Goal: Transaction & Acquisition: Download file/media

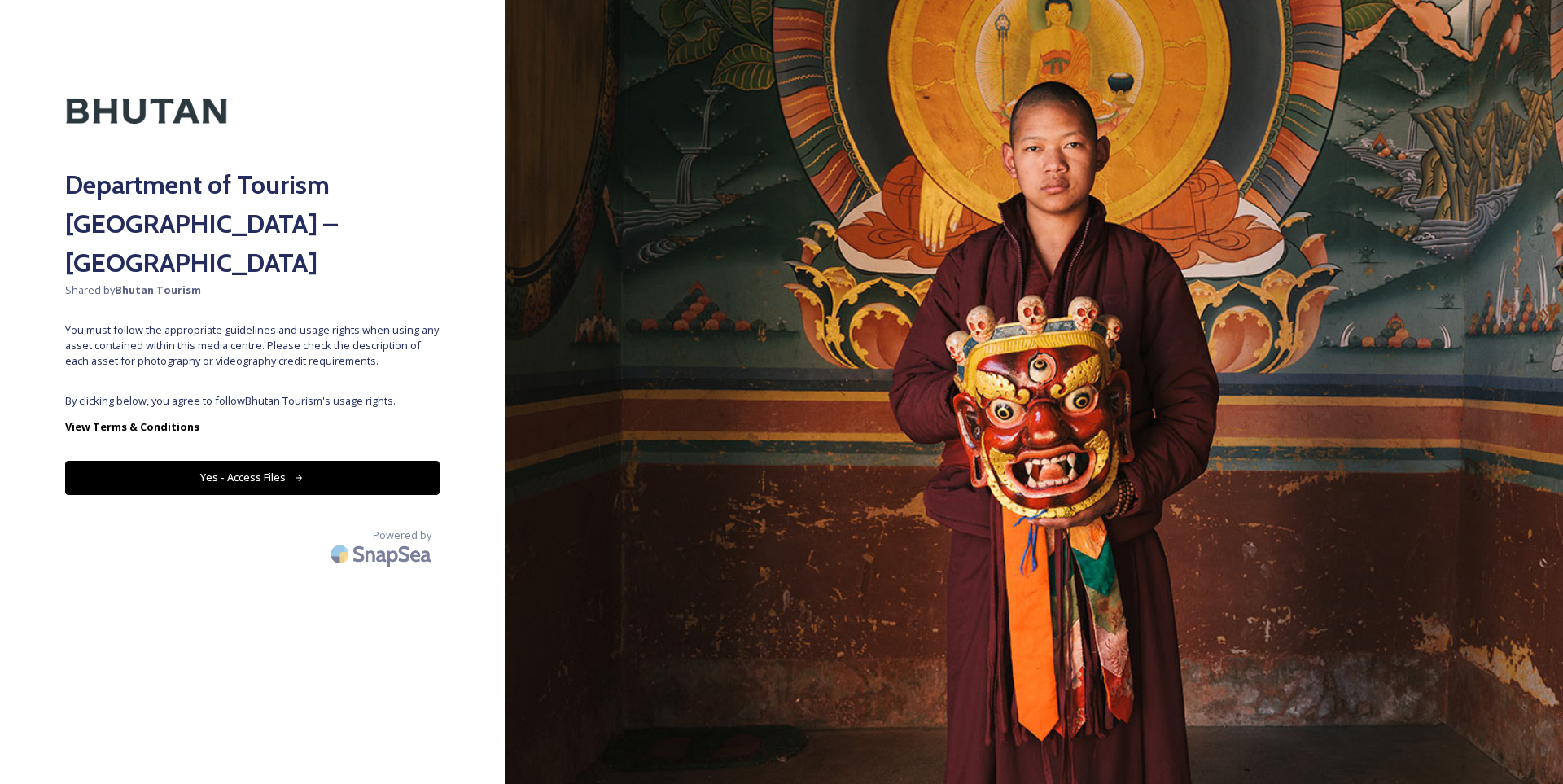
click at [348, 461] on button "Yes - Access Files" at bounding box center [252, 477] width 375 height 33
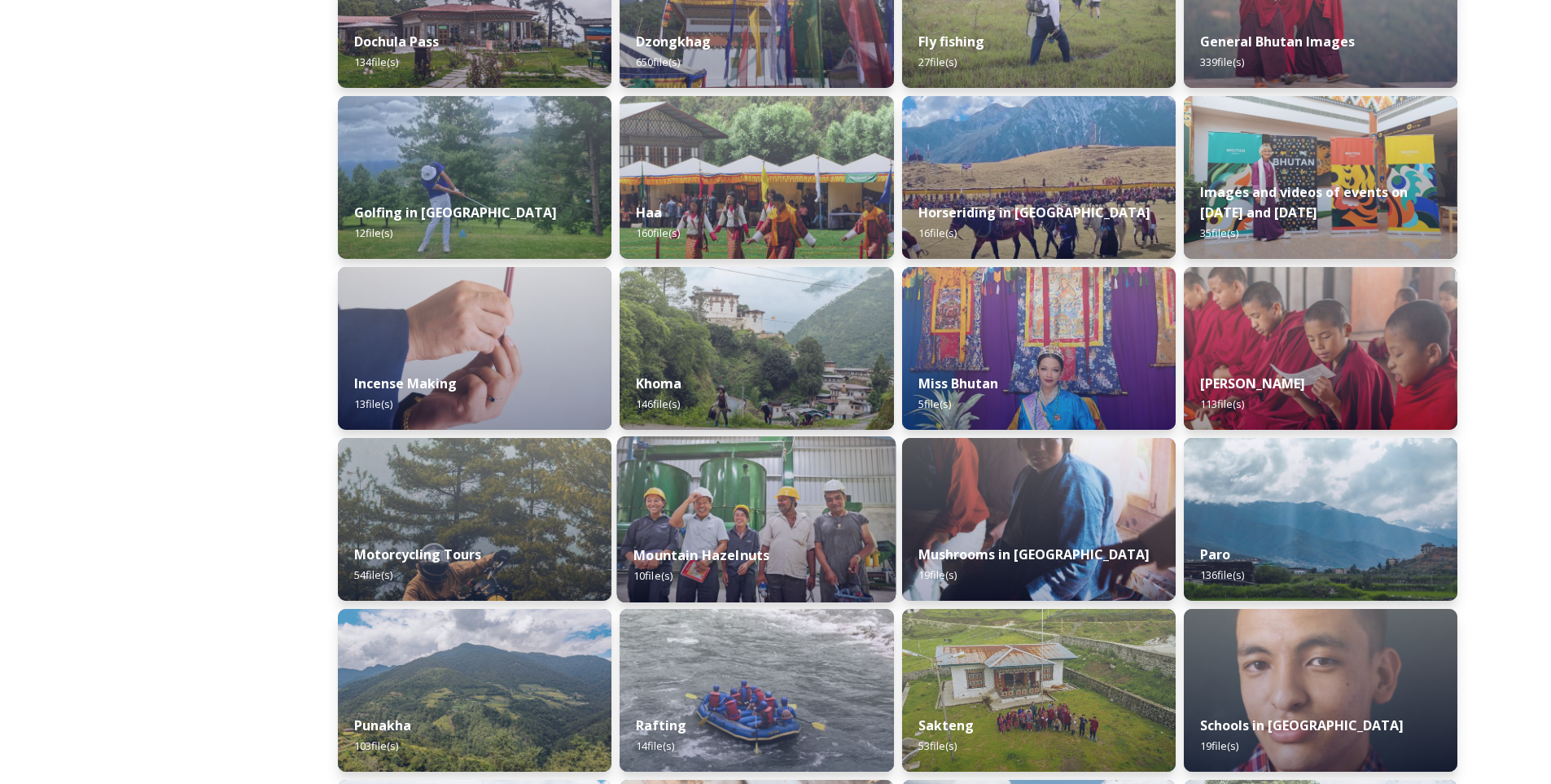
scroll to position [697, 0]
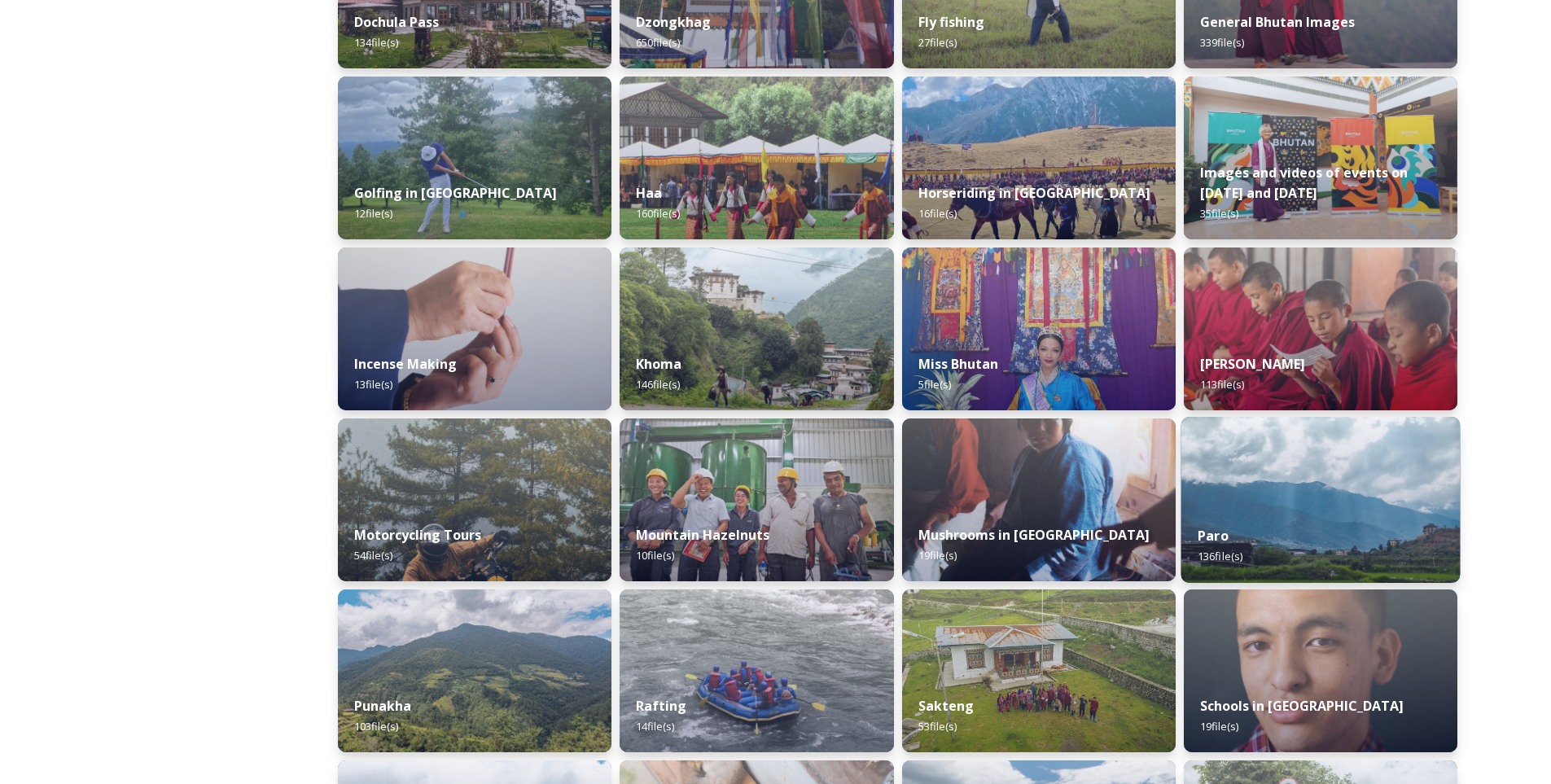
click at [1272, 497] on img at bounding box center [1320, 500] width 279 height 166
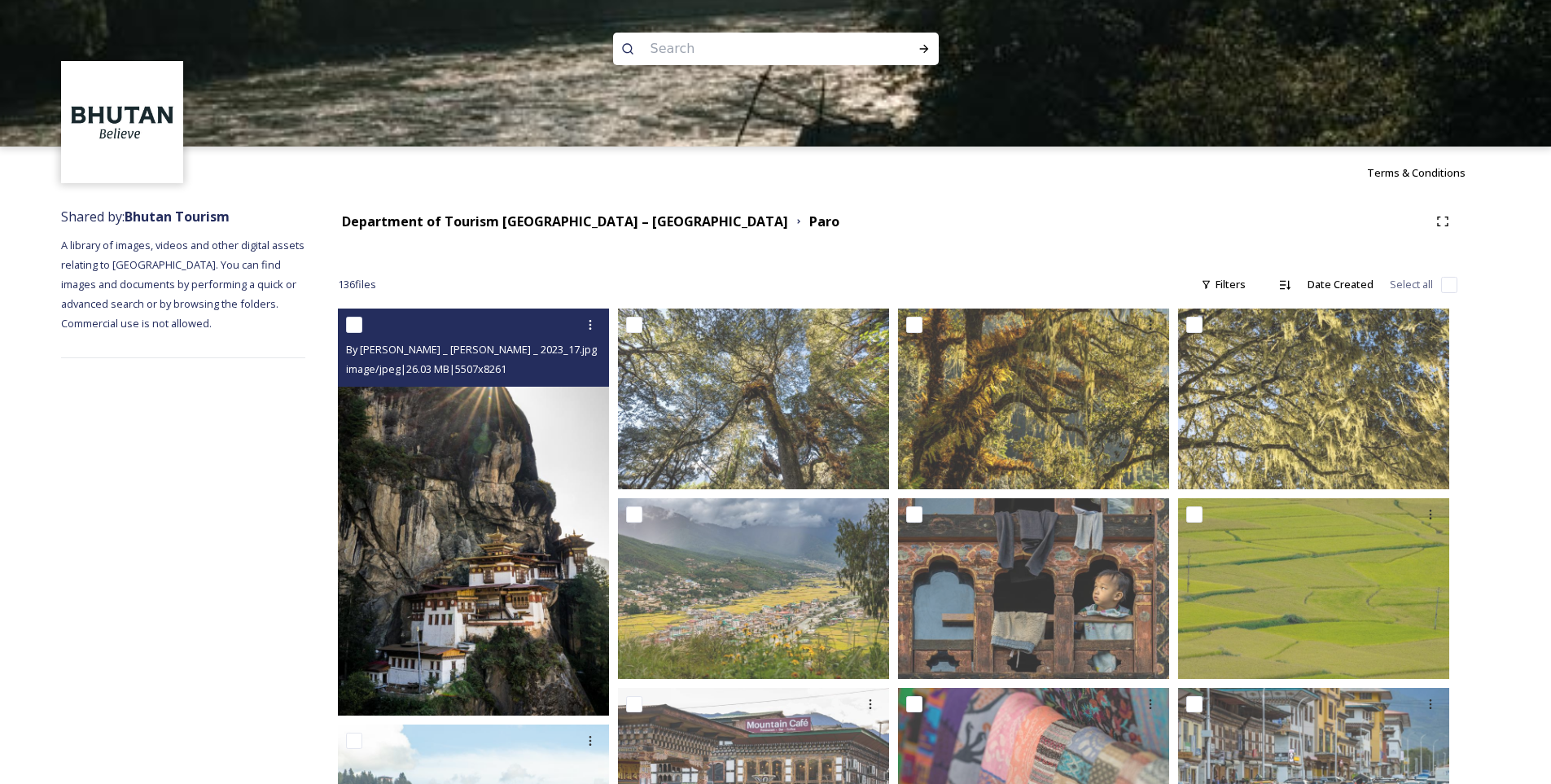
click at [511, 582] on img at bounding box center [473, 512] width 271 height 407
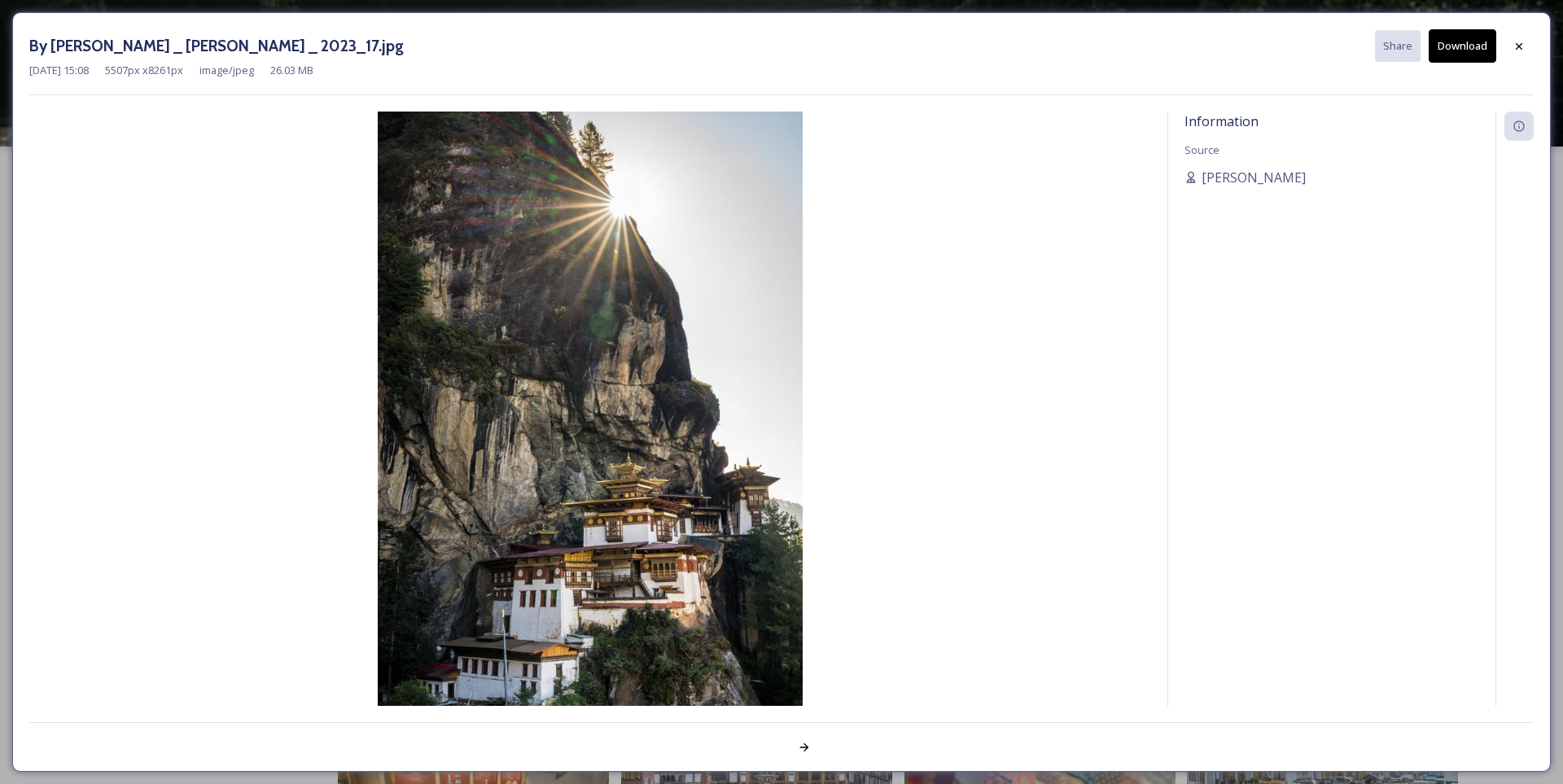
click at [1468, 54] on button "Download" at bounding box center [1463, 46] width 68 height 33
drag, startPoint x: 614, startPoint y: 254, endPoint x: 628, endPoint y: 245, distance: 16.6
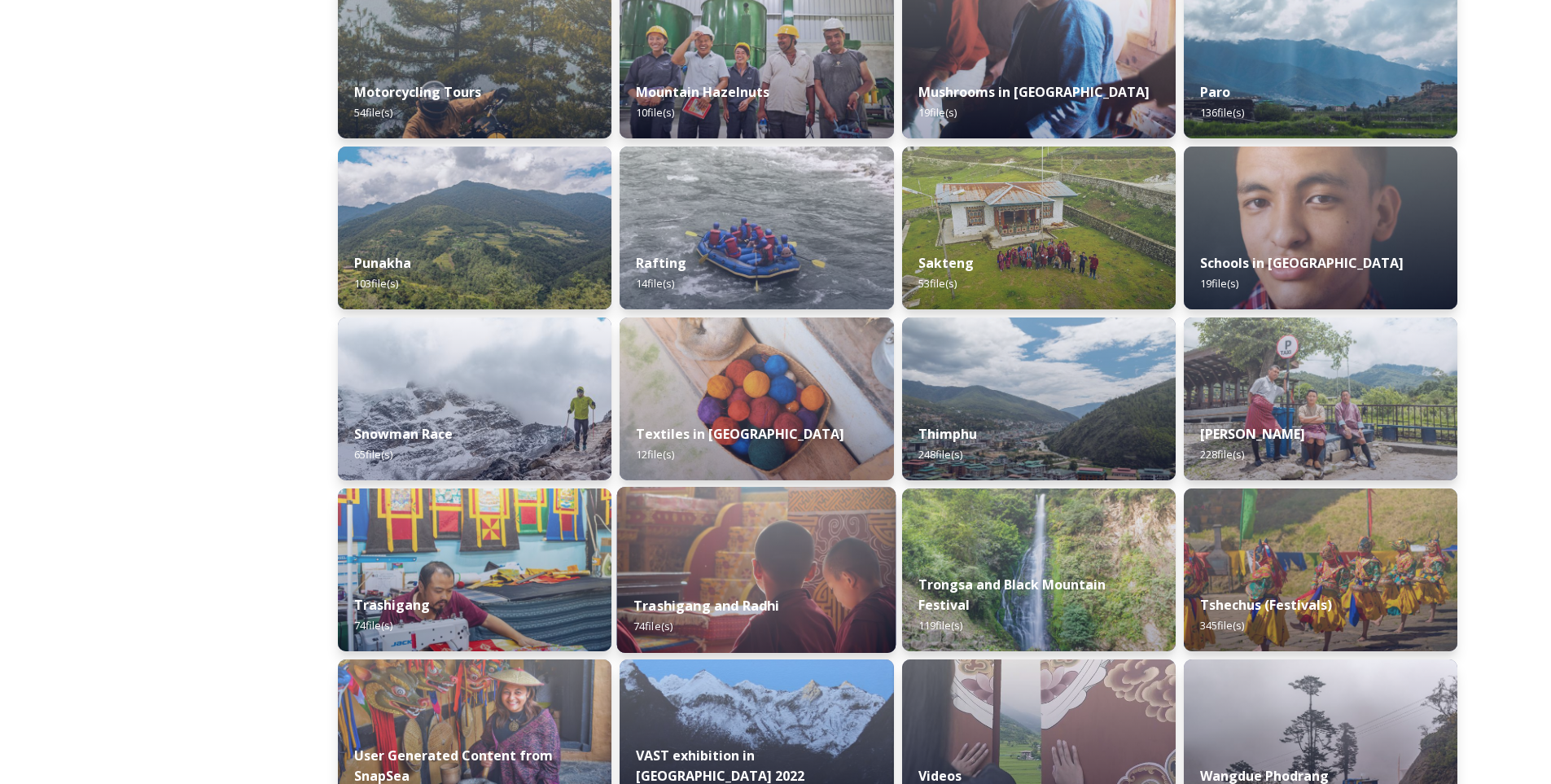
scroll to position [1384, 0]
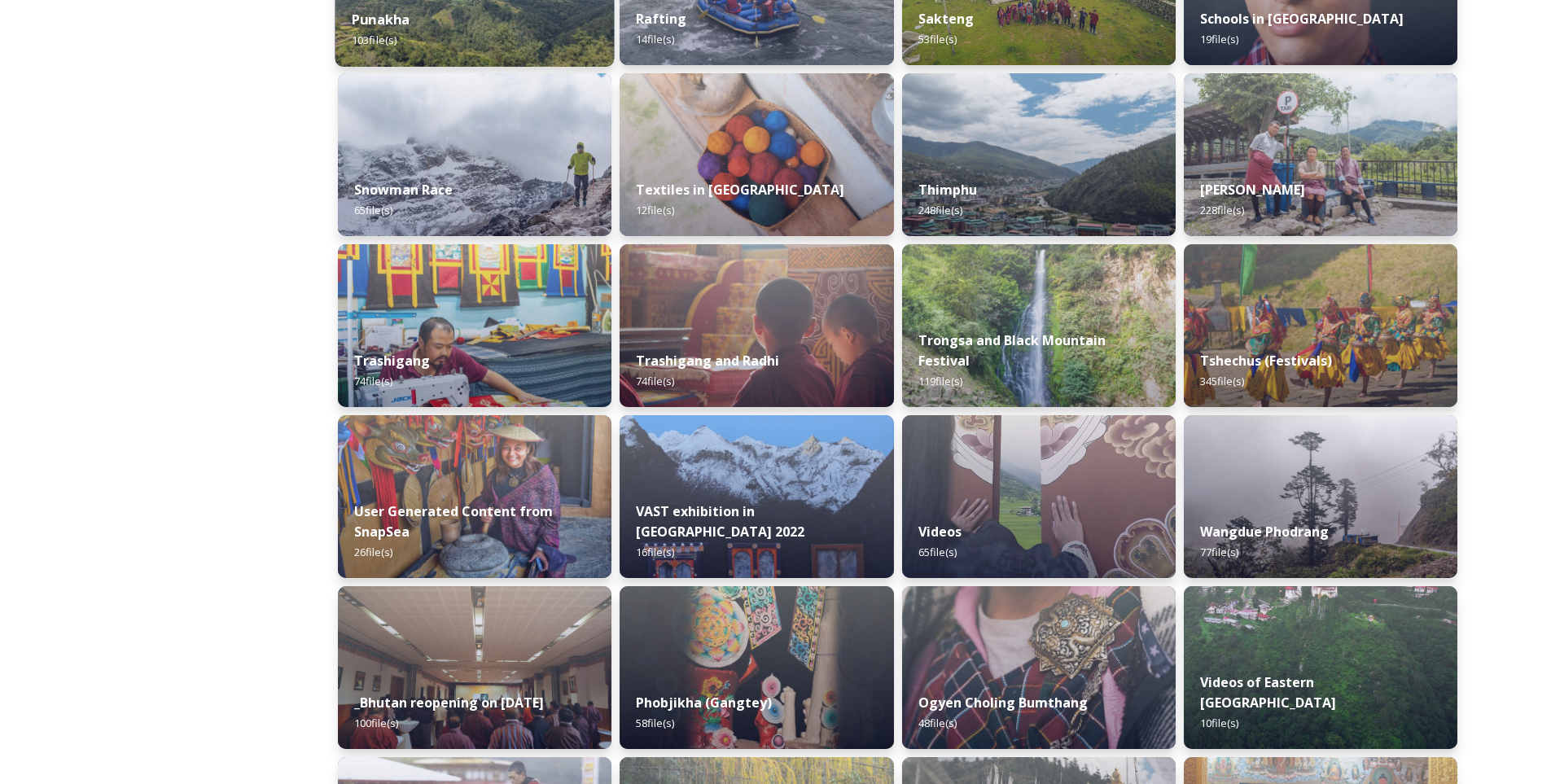
click at [433, 32] on div "Punakha 103 file(s)" at bounding box center [475, 30] width 279 height 74
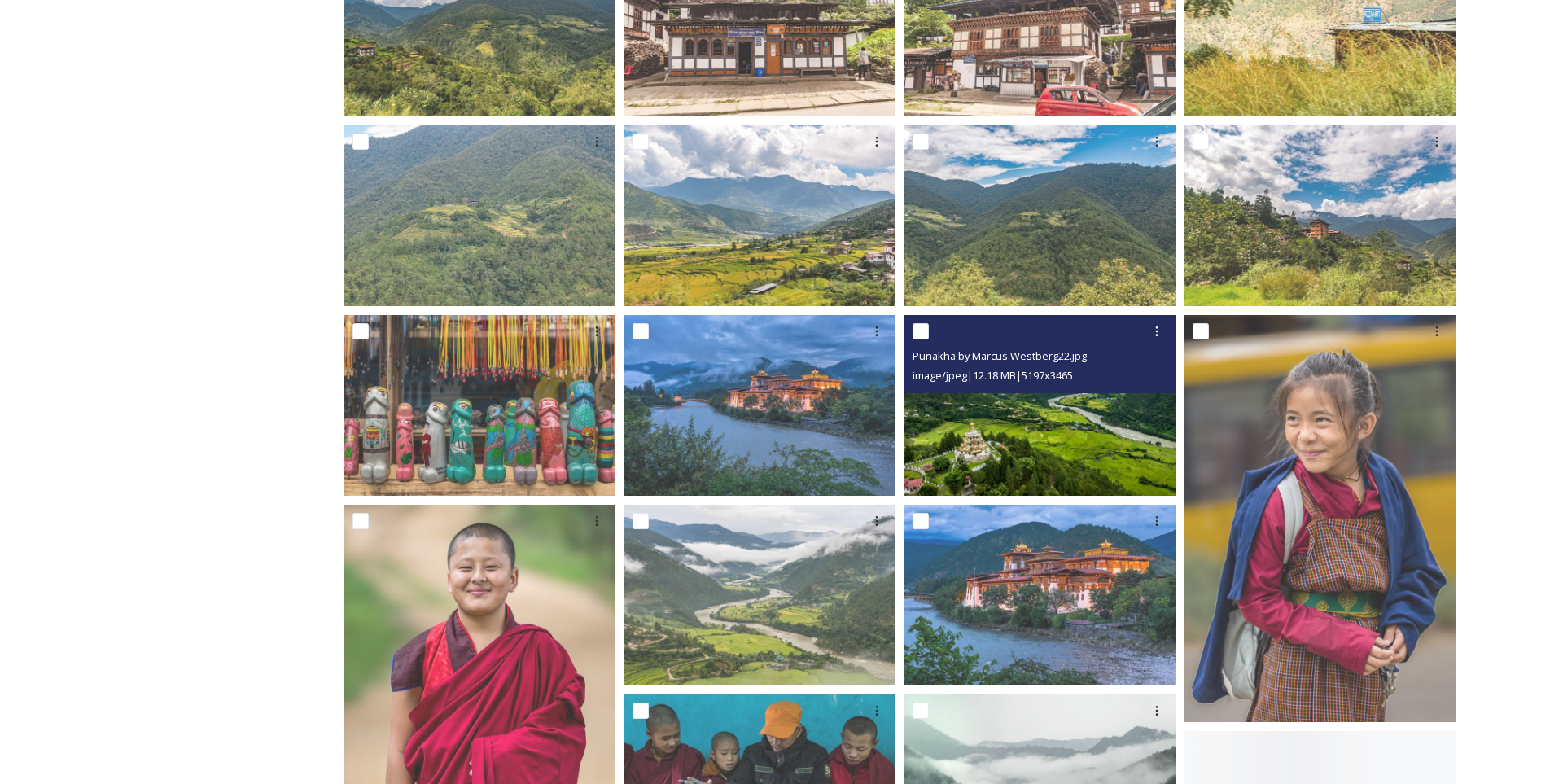
scroll to position [570, 0]
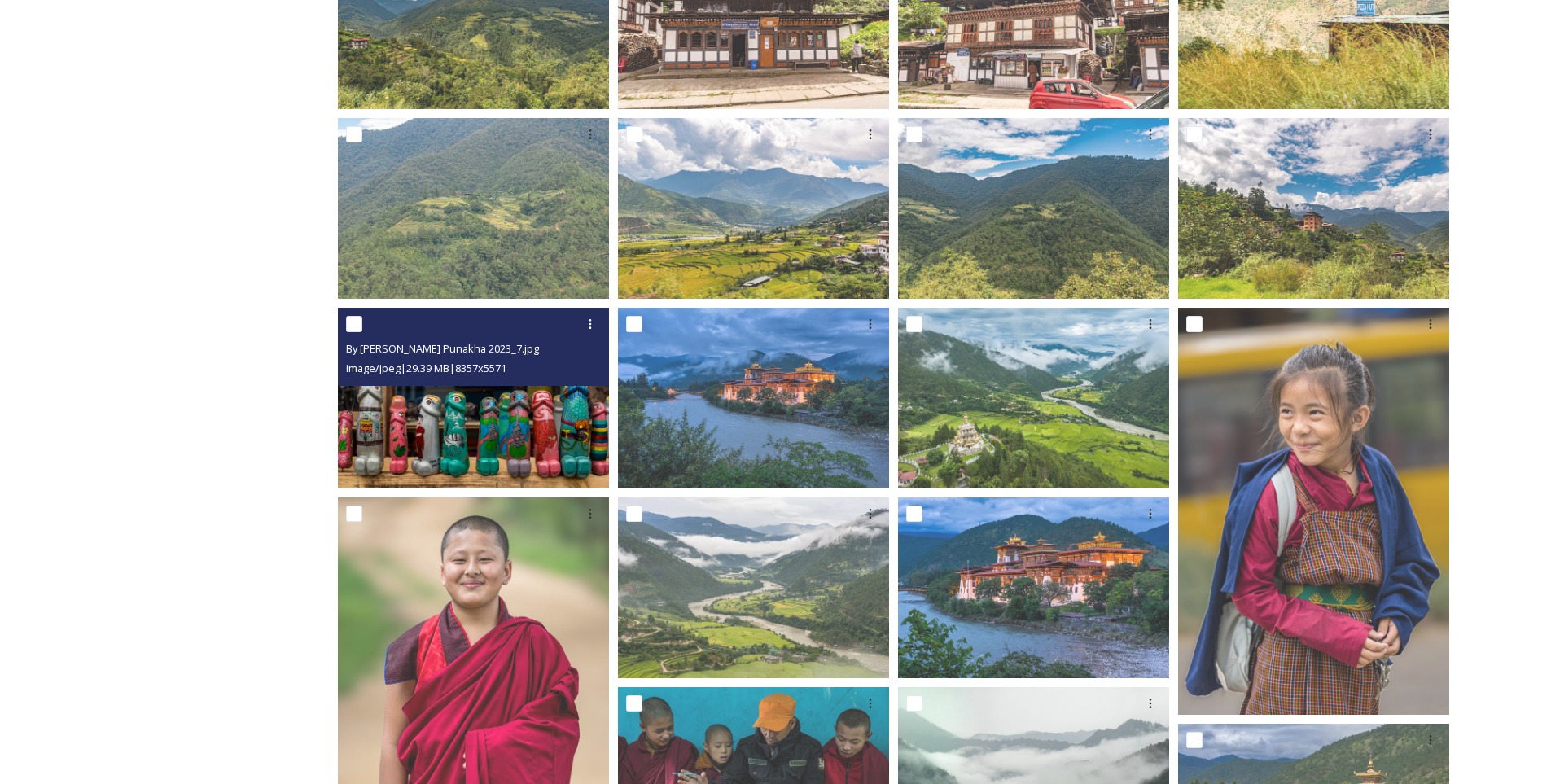
click at [520, 419] on img at bounding box center [473, 398] width 271 height 181
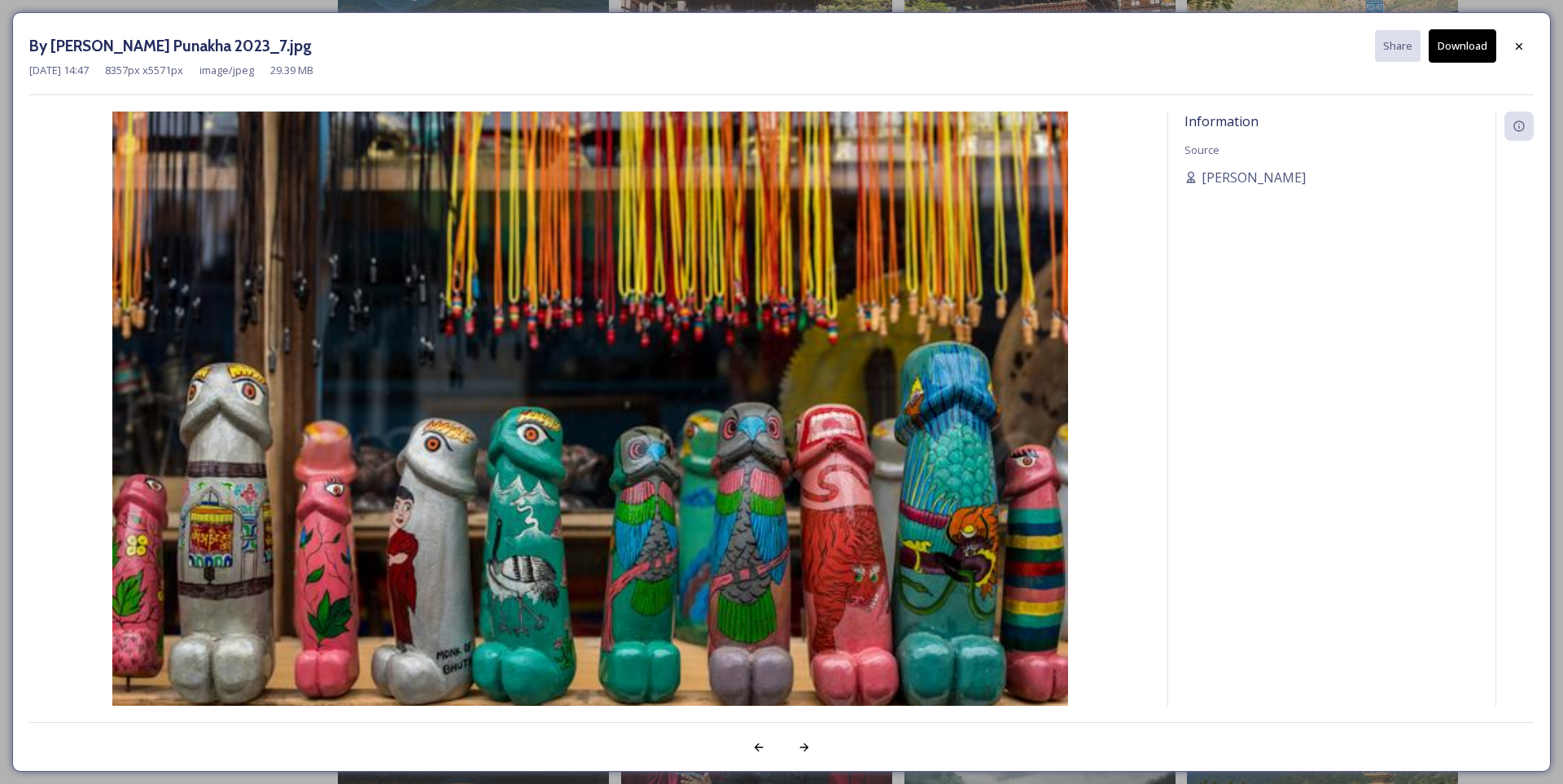
click at [1467, 49] on button "Download" at bounding box center [1463, 46] width 68 height 33
